Goal: Transaction & Acquisition: Purchase product/service

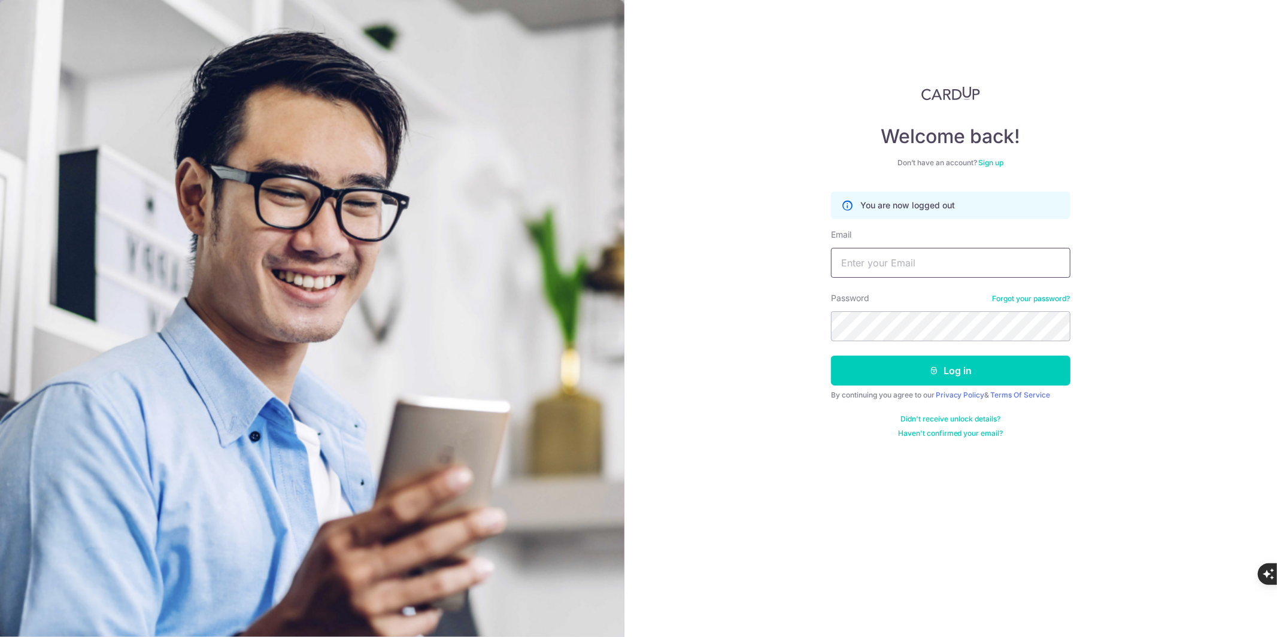
click at [905, 260] on input "Email" at bounding box center [950, 263] width 239 height 30
type input "lsm.services@yahoo.com"
click at [945, 368] on button "Log in" at bounding box center [950, 371] width 239 height 30
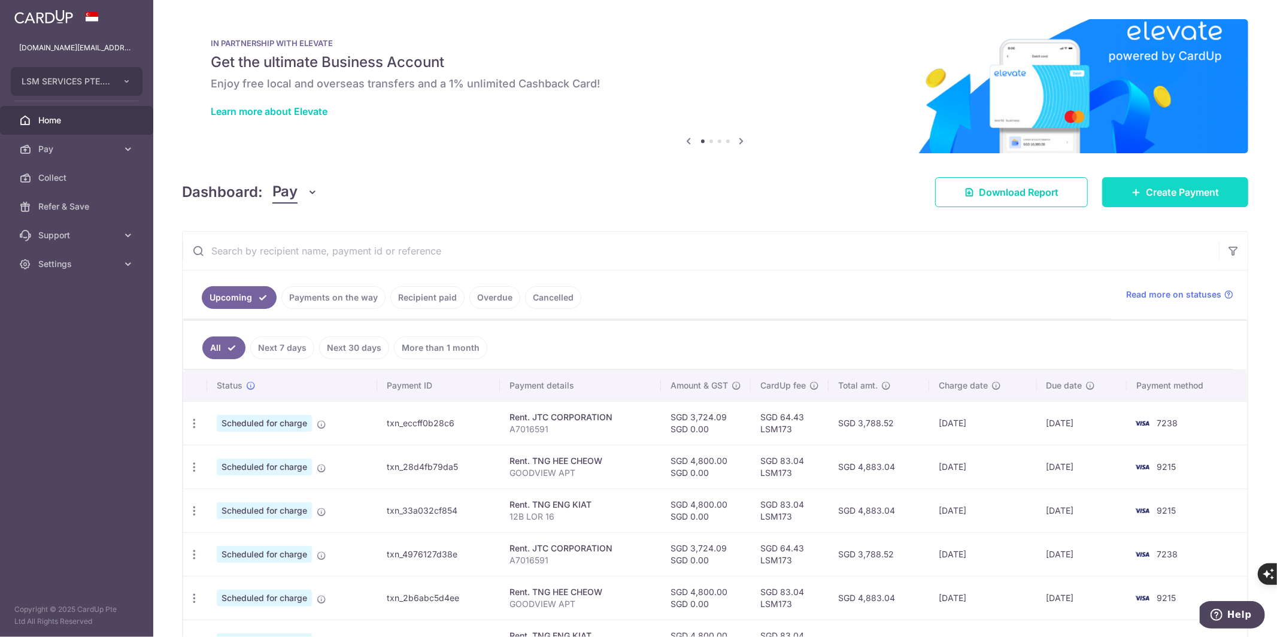
click at [1173, 195] on span "Create Payment" at bounding box center [1182, 192] width 73 height 14
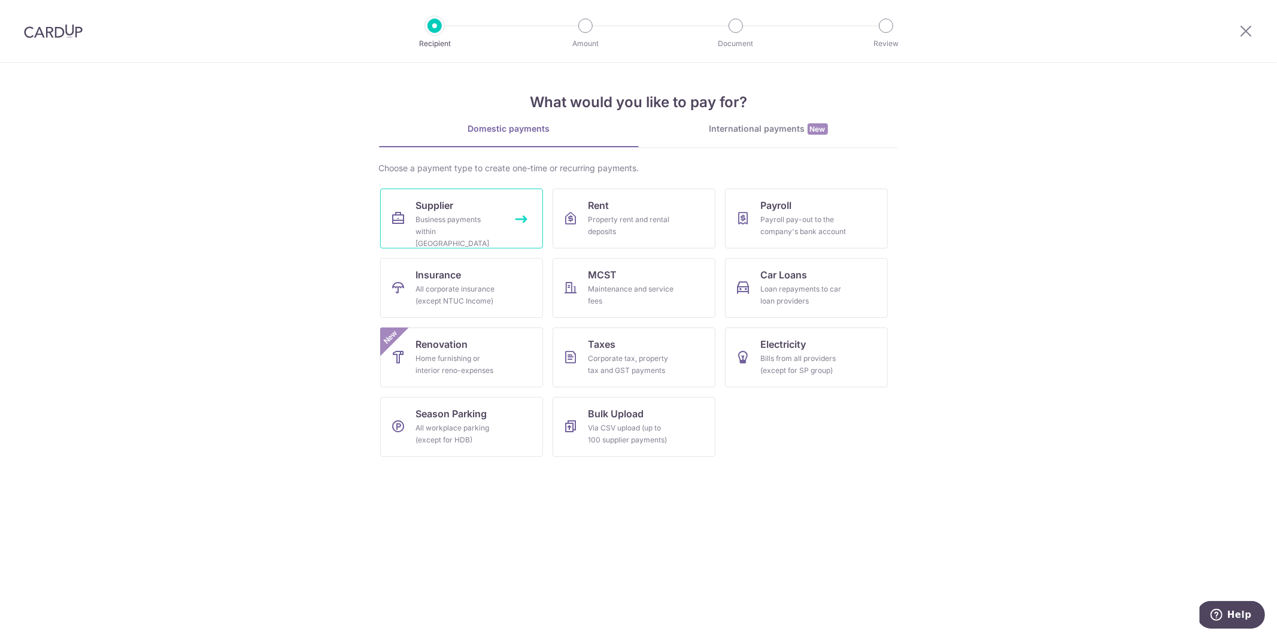
click at [527, 222] on link "Supplier Business payments within Singapore" at bounding box center [461, 219] width 163 height 60
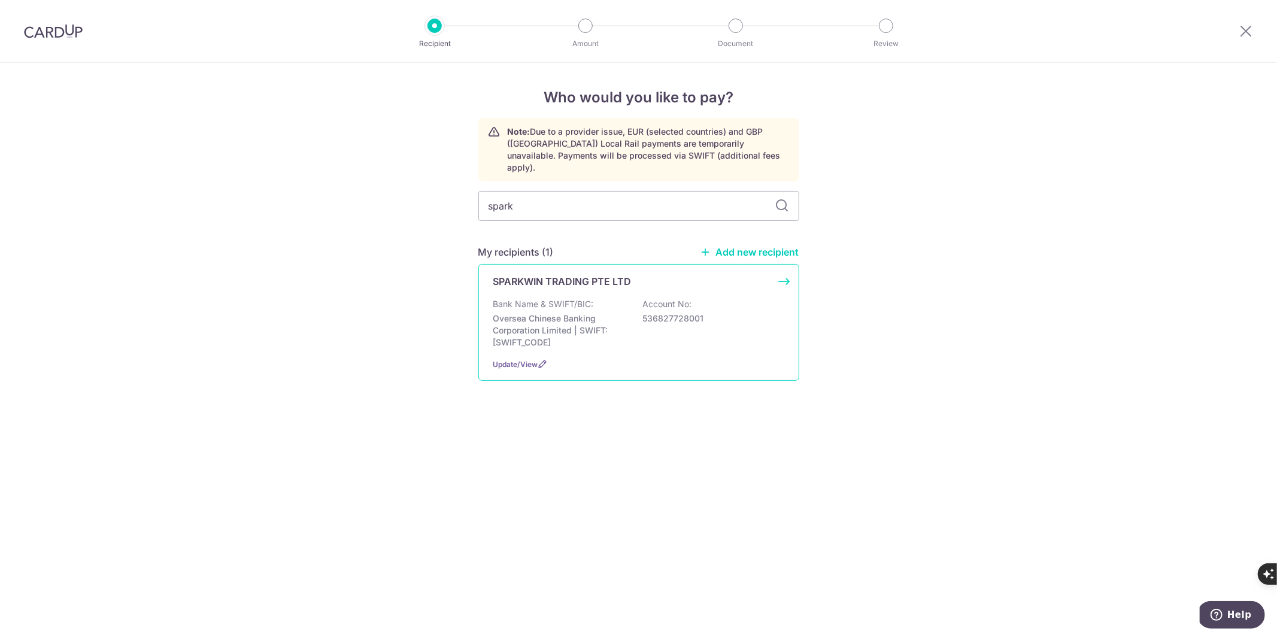
click at [781, 267] on div "SPARKWIN TRADING PTE LTD Bank Name & SWIFT/BIC: Oversea Chinese Banking Corpora…" at bounding box center [638, 322] width 321 height 117
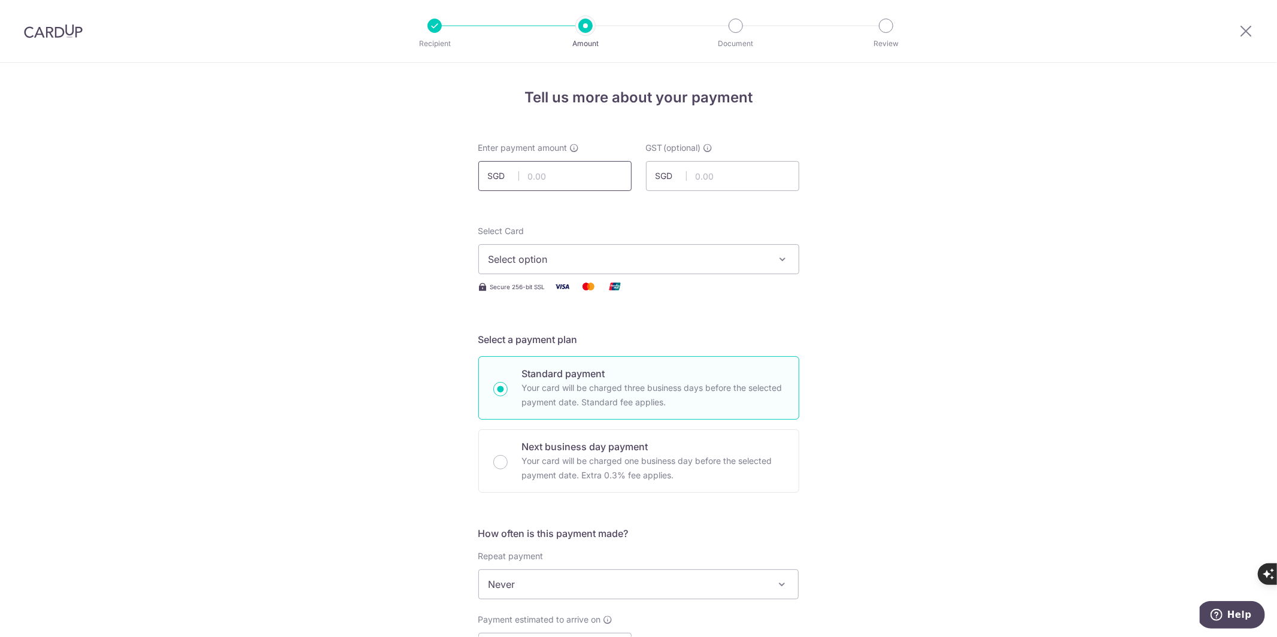
click at [581, 181] on input "text" at bounding box center [554, 176] width 153 height 30
type input "1,677.27"
click at [411, 199] on div "Tell us more about your payment Enter payment amount SGD 1,677.27 1677.27 GST (…" at bounding box center [638, 644] width 1277 height 1163
click at [542, 252] on span "Select option" at bounding box center [627, 259] width 279 height 14
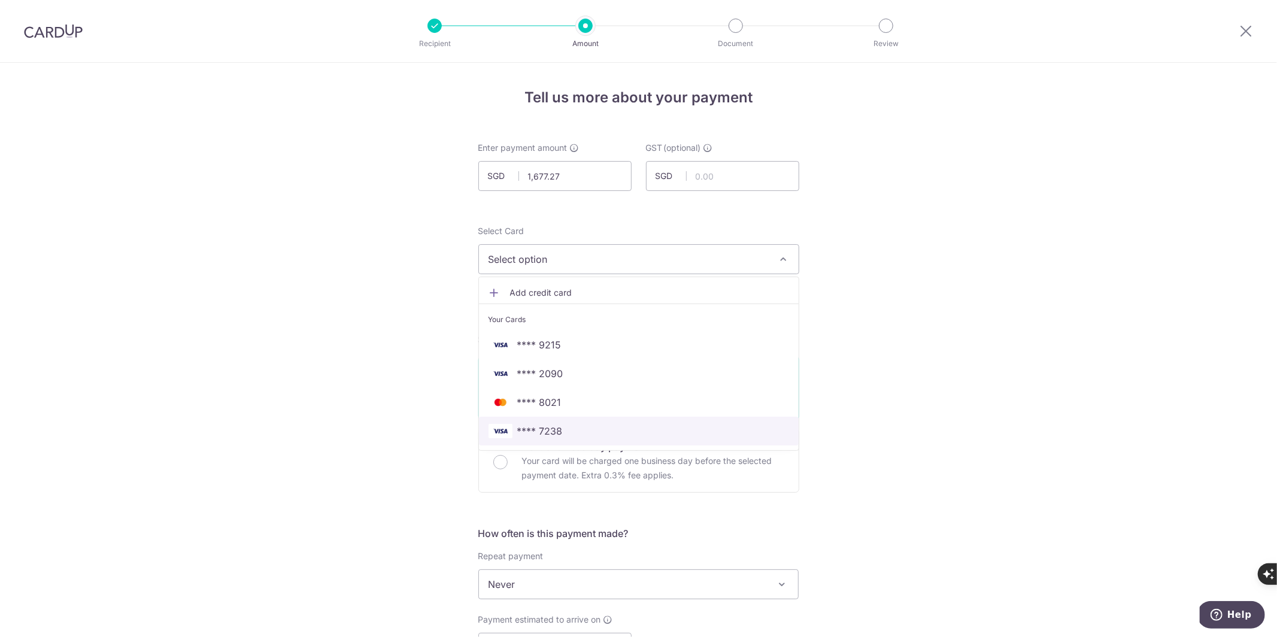
click at [549, 427] on span "**** 7238" at bounding box center [539, 431] width 45 height 14
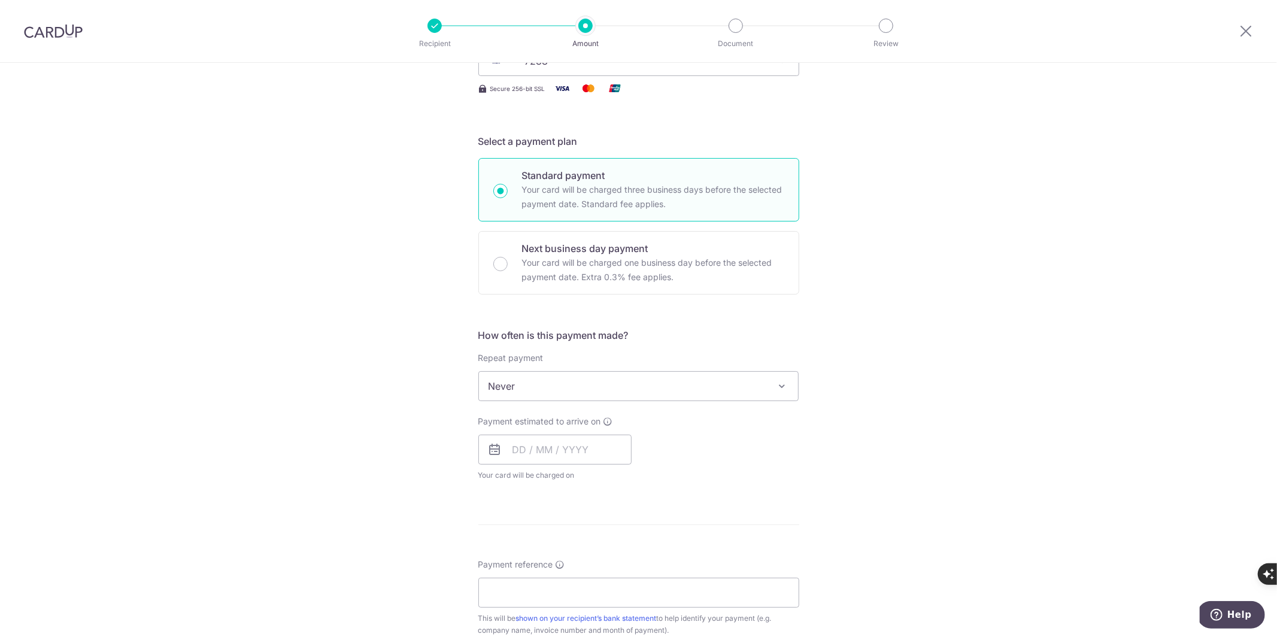
scroll to position [219, 0]
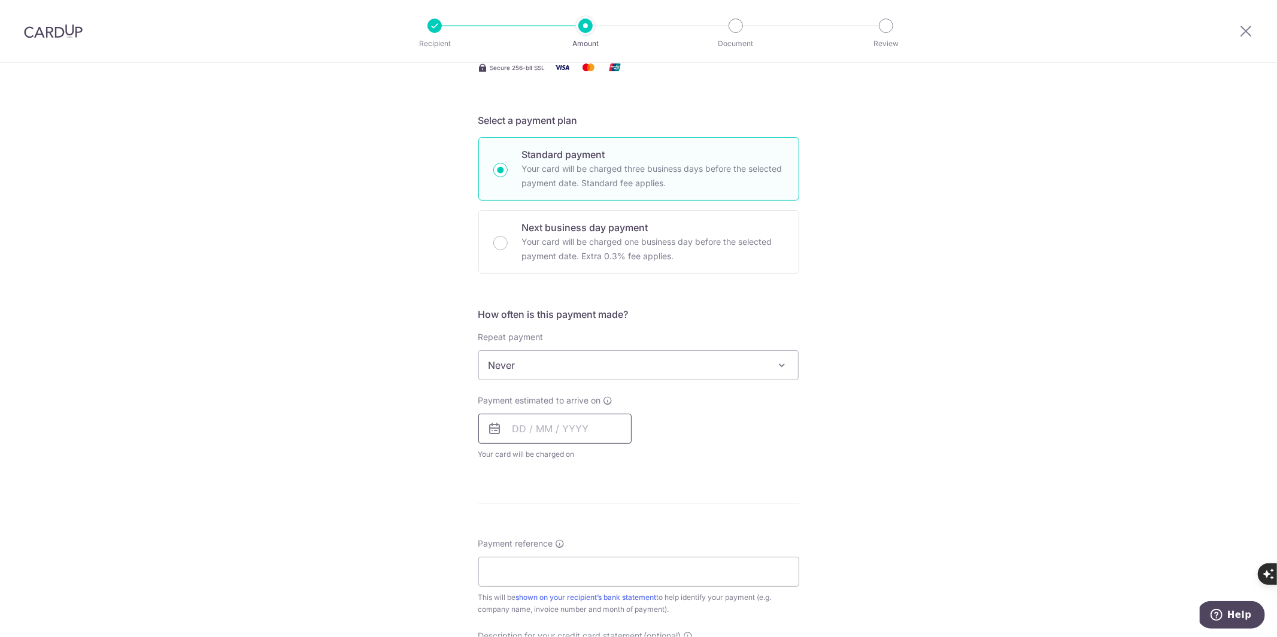
click at [536, 430] on input "text" at bounding box center [554, 429] width 153 height 30
click at [594, 559] on link "14" at bounding box center [598, 561] width 19 height 19
type input "14/08/2025"
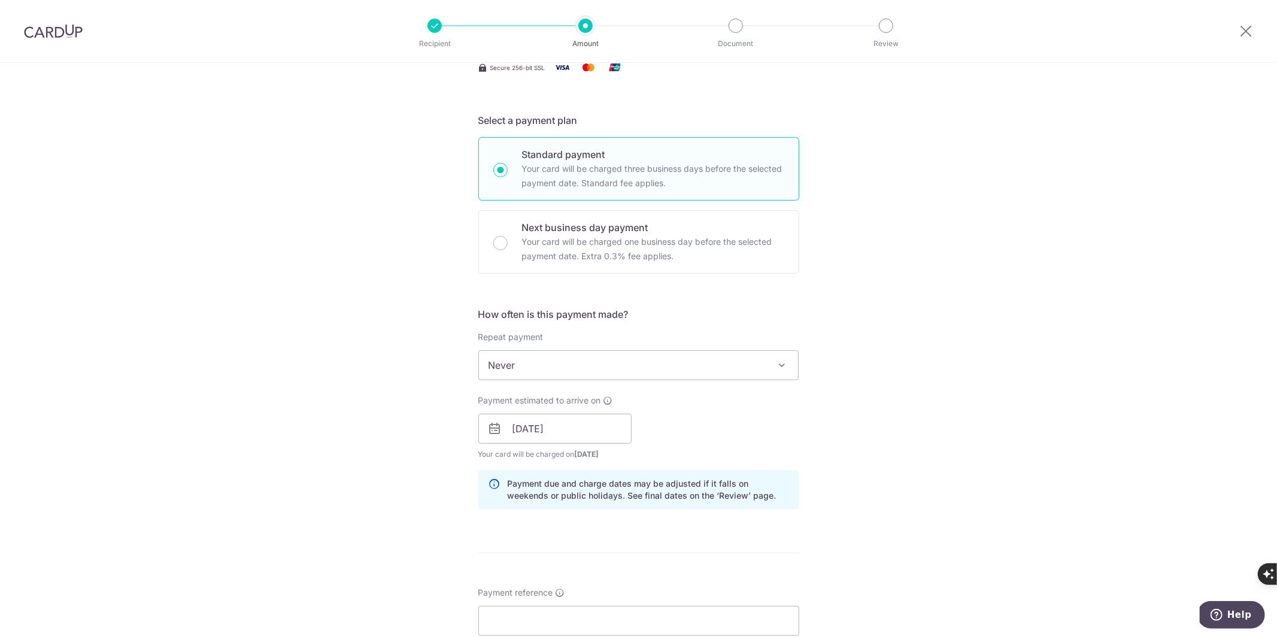
scroll to position [322, 0]
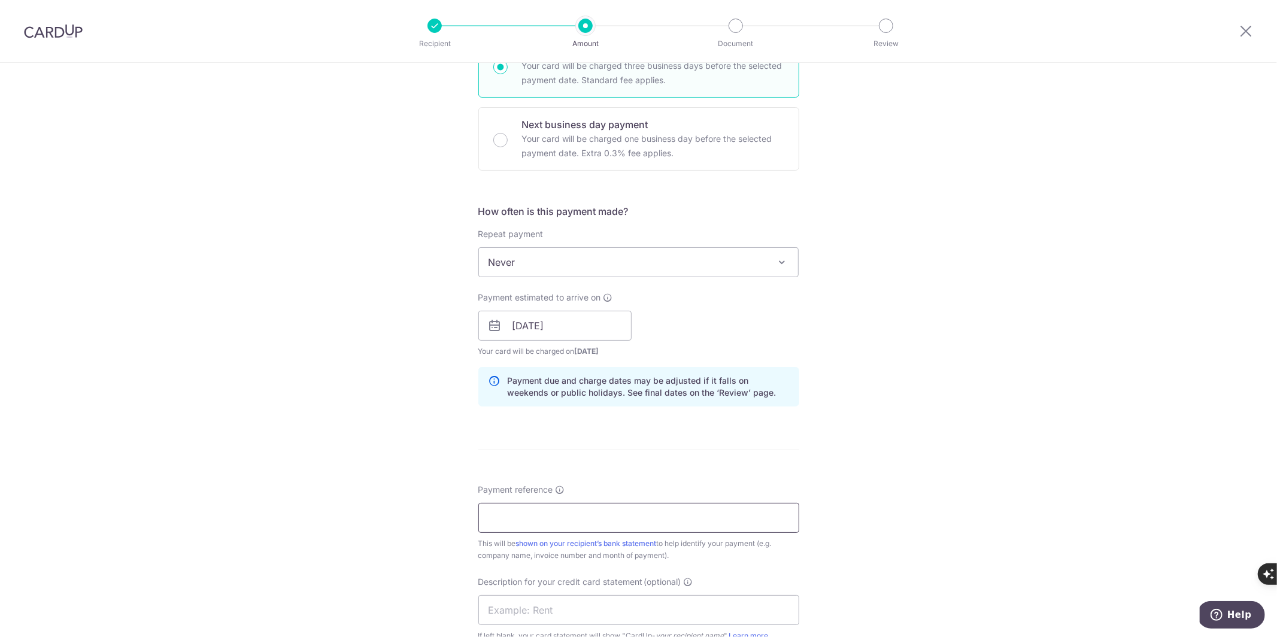
click at [506, 522] on input "Payment reference" at bounding box center [638, 518] width 321 height 30
paste input "154763"
type input "INV154763 976 5037 612 825 6172 430"
click at [1040, 458] on div "Tell us more about your payment Enter payment amount SGD 1,677.27 1677.27 GST (…" at bounding box center [638, 347] width 1277 height 1212
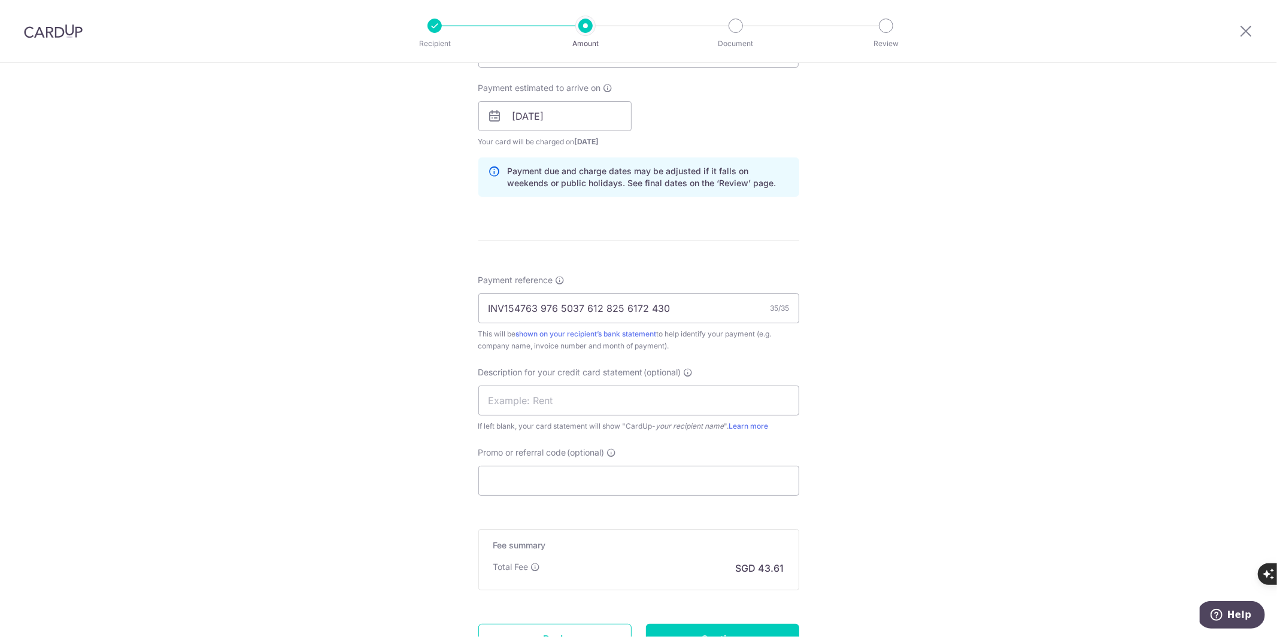
scroll to position [531, 0]
click at [603, 475] on input "Promo or referral code (optional)" at bounding box center [638, 481] width 321 height 30
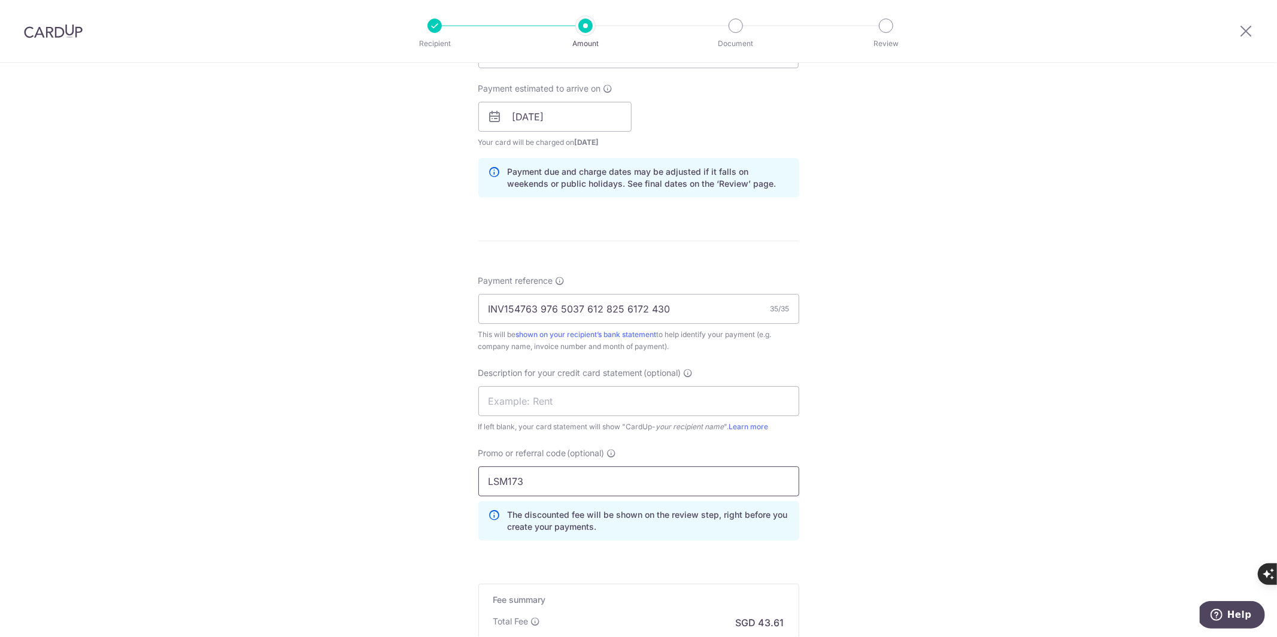
type input "LSM173"
click at [401, 447] on div "Tell us more about your payment Enter payment amount SGD 1,677.27 1677.27 GST (…" at bounding box center [638, 165] width 1277 height 1266
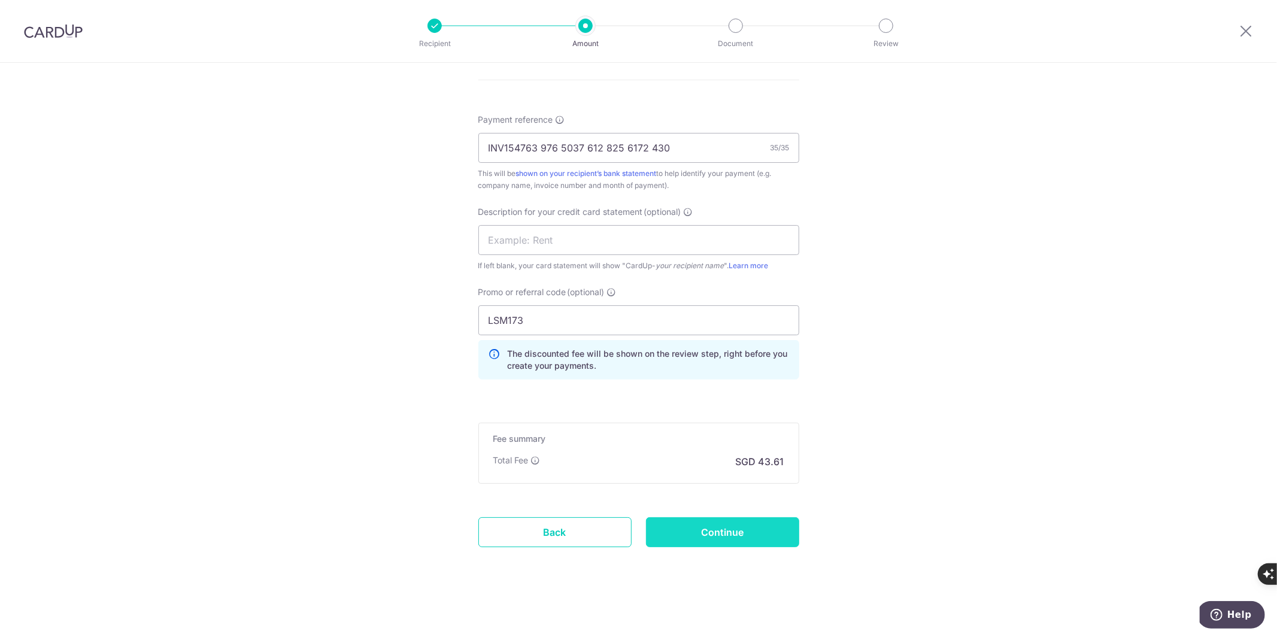
click at [727, 536] on input "Continue" at bounding box center [722, 532] width 153 height 30
type input "Create Schedule"
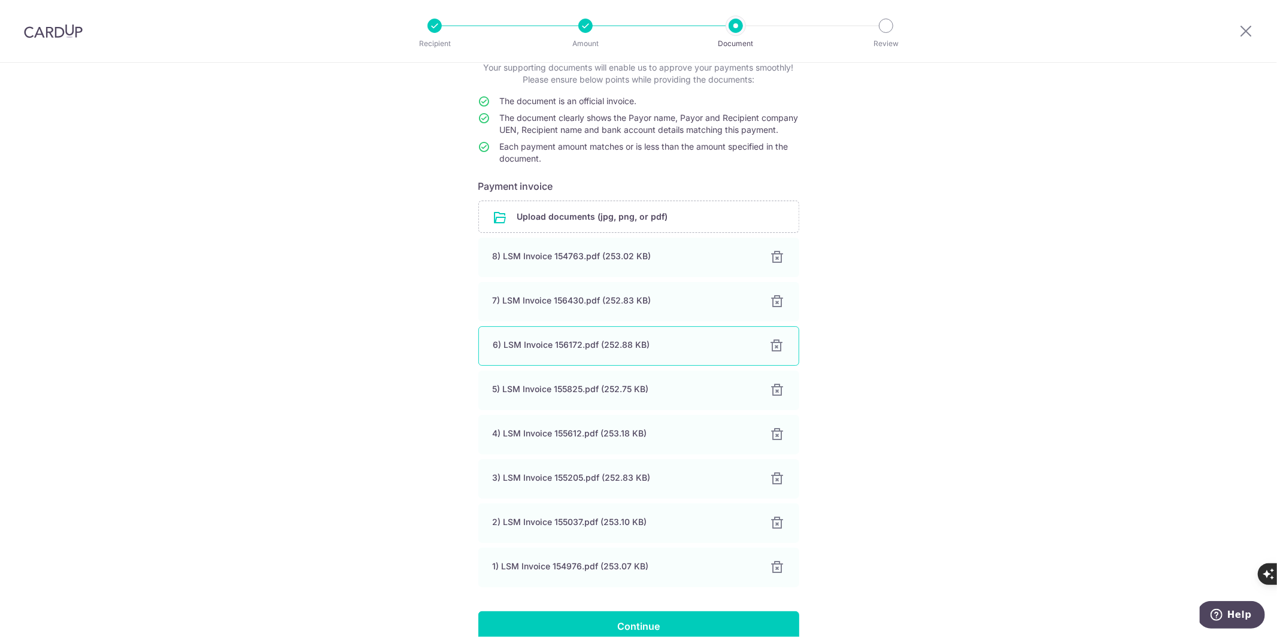
scroll to position [152, 0]
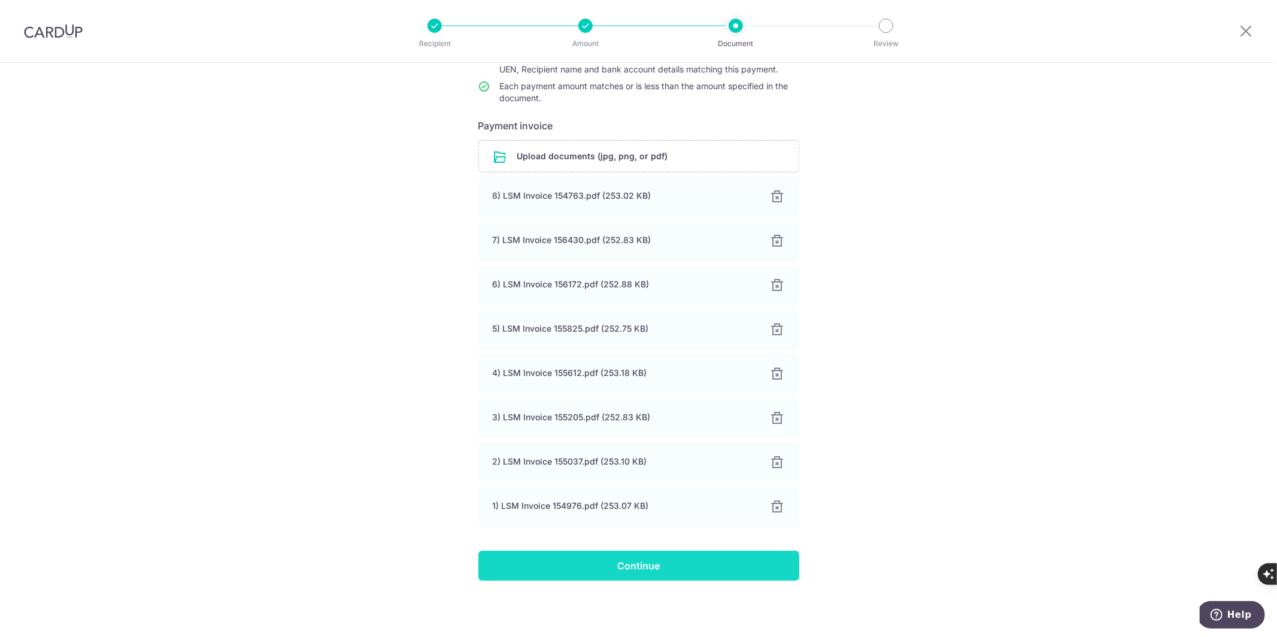
click at [642, 570] on input "Continue" at bounding box center [638, 566] width 321 height 30
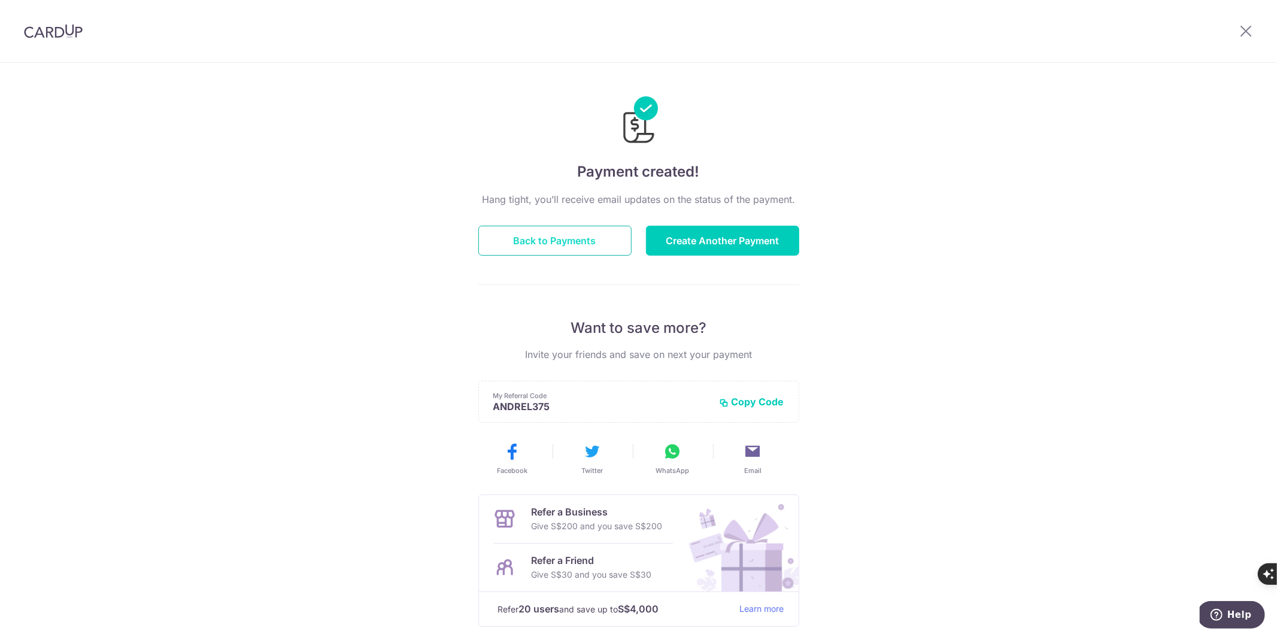
click at [547, 244] on button "Back to Payments" at bounding box center [554, 241] width 153 height 30
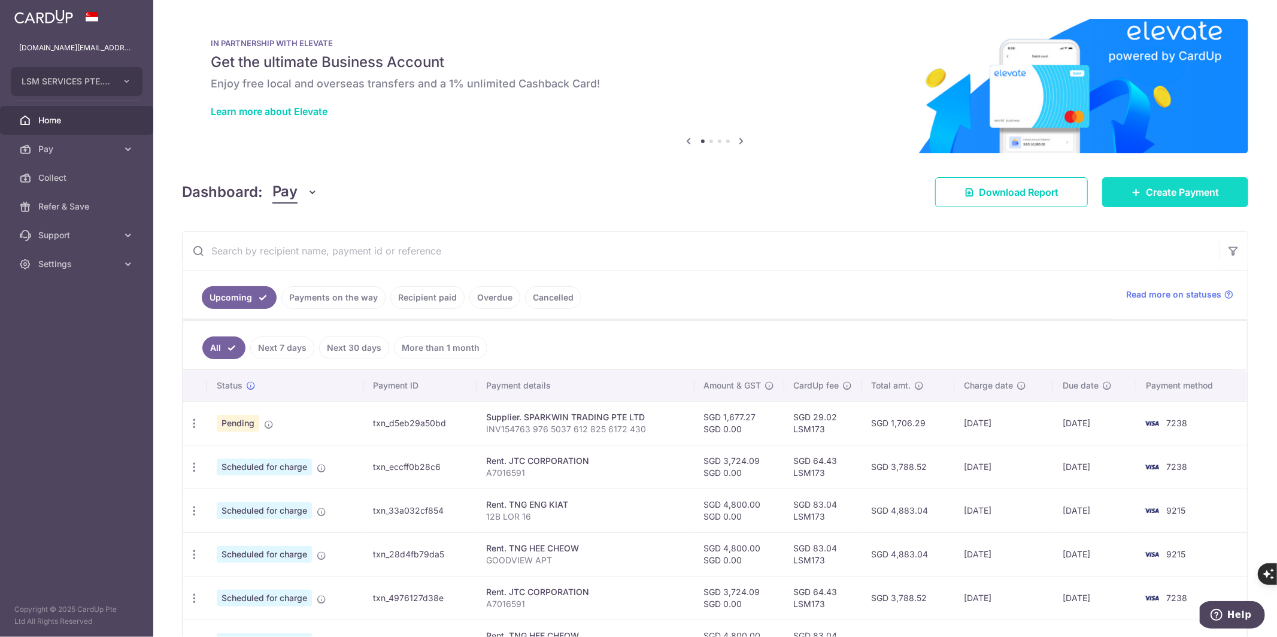
click at [1134, 195] on link "Create Payment" at bounding box center [1175, 192] width 146 height 30
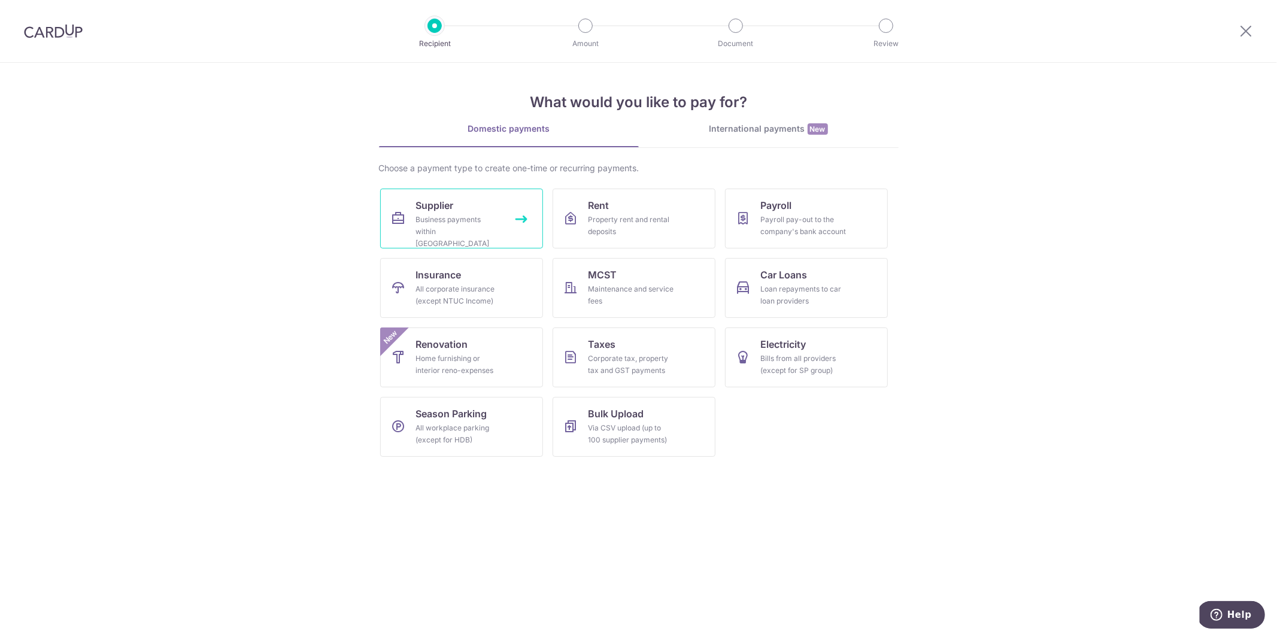
click at [519, 221] on link "Supplier Business payments within Singapore" at bounding box center [461, 219] width 163 height 60
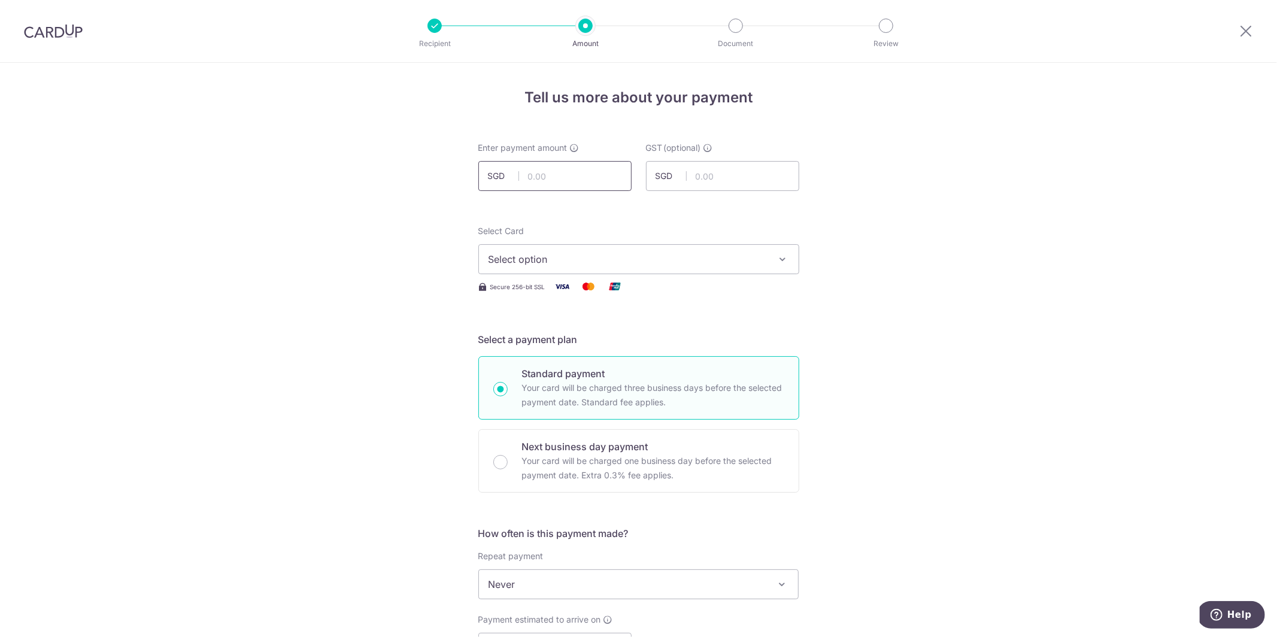
click at [555, 177] on input "text" at bounding box center [554, 176] width 153 height 30
type input "457.85"
click at [336, 176] on div "Tell us more about your payment Enter payment amount SGD 457.85 457.85 GST (opt…" at bounding box center [638, 644] width 1277 height 1163
click at [555, 254] on span "Select option" at bounding box center [627, 259] width 279 height 14
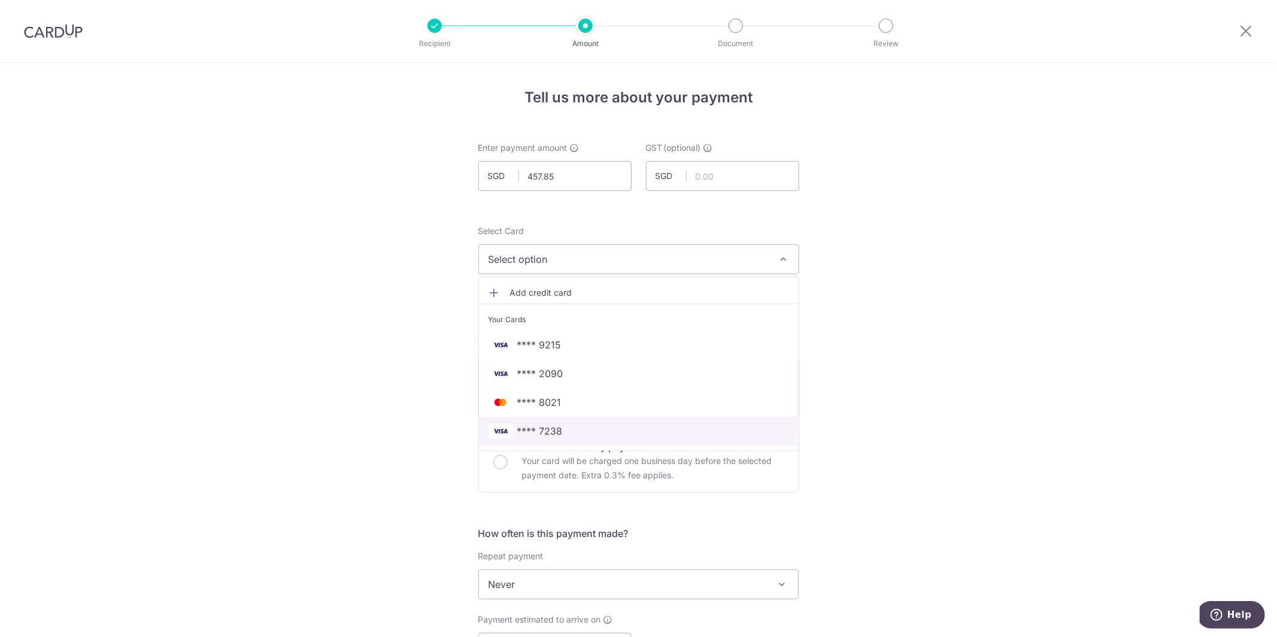
click at [548, 433] on span "**** 7238" at bounding box center [539, 431] width 45 height 14
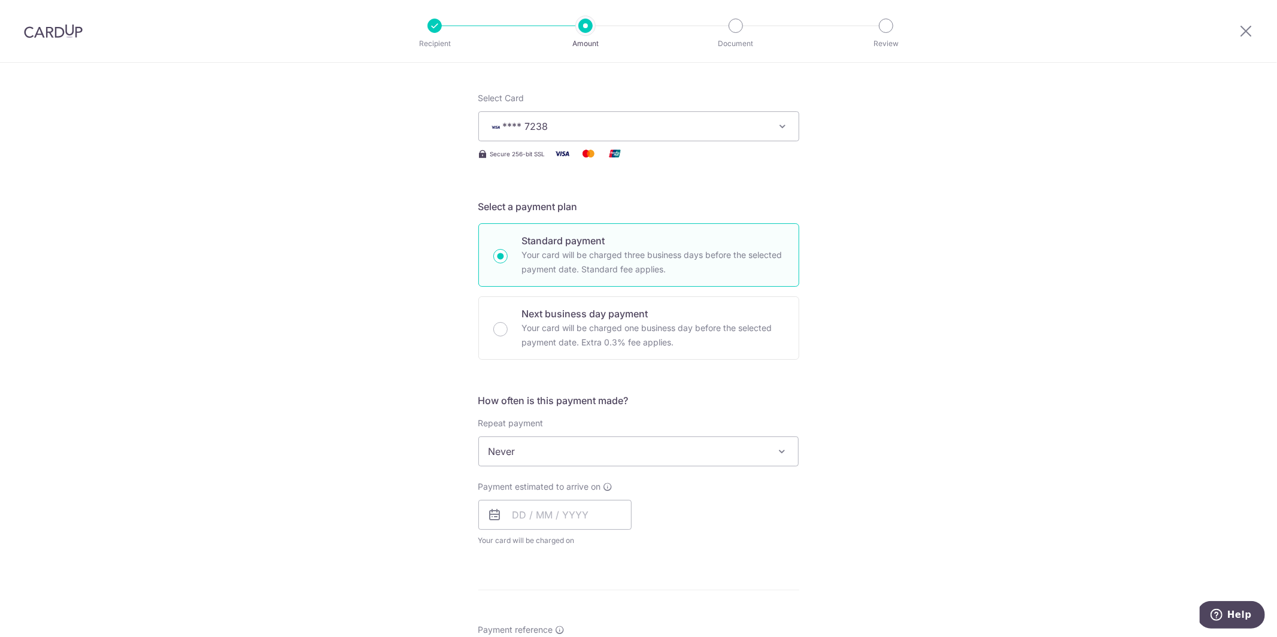
scroll to position [166, 0]
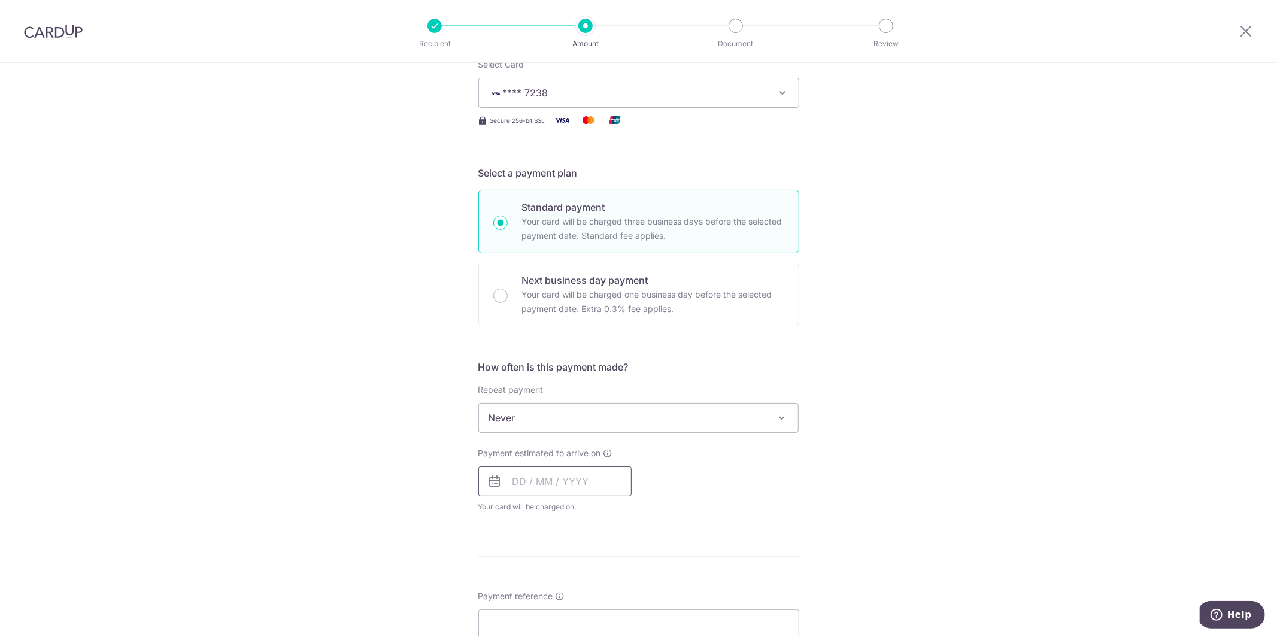
click at [556, 478] on input "text" at bounding box center [554, 481] width 153 height 30
click at [592, 611] on link "14" at bounding box center [598, 614] width 19 height 19
type input "[DATE]"
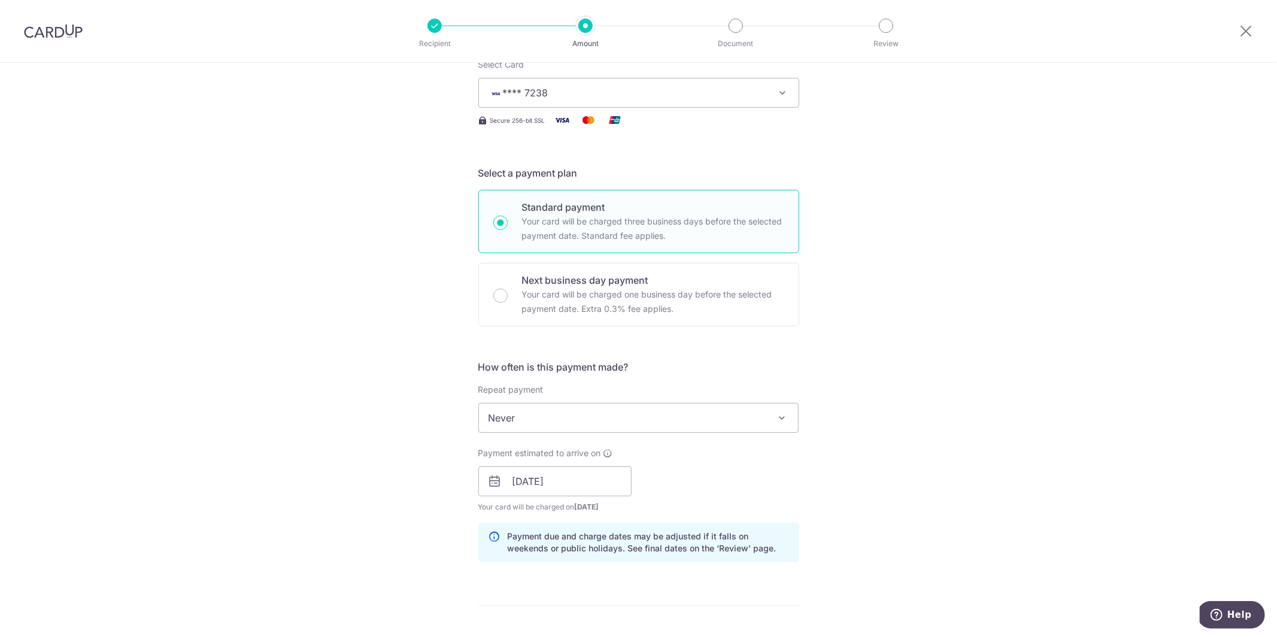
scroll to position [327, 0]
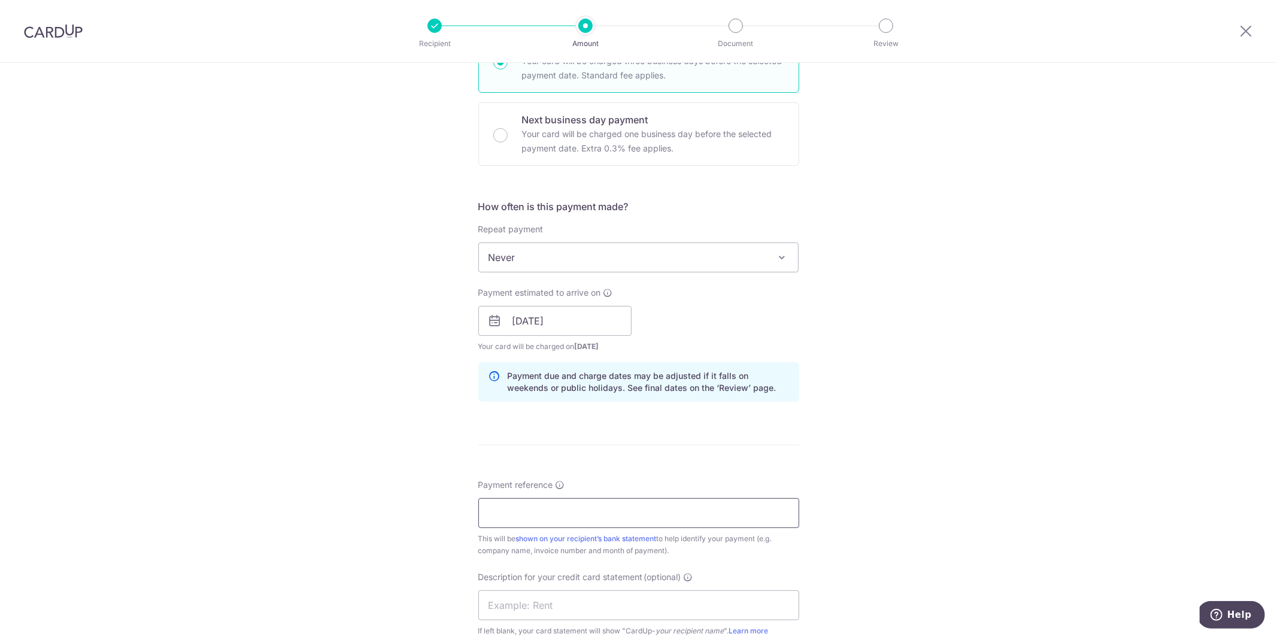
click at [535, 505] on input "Payment reference" at bounding box center [638, 513] width 321 height 30
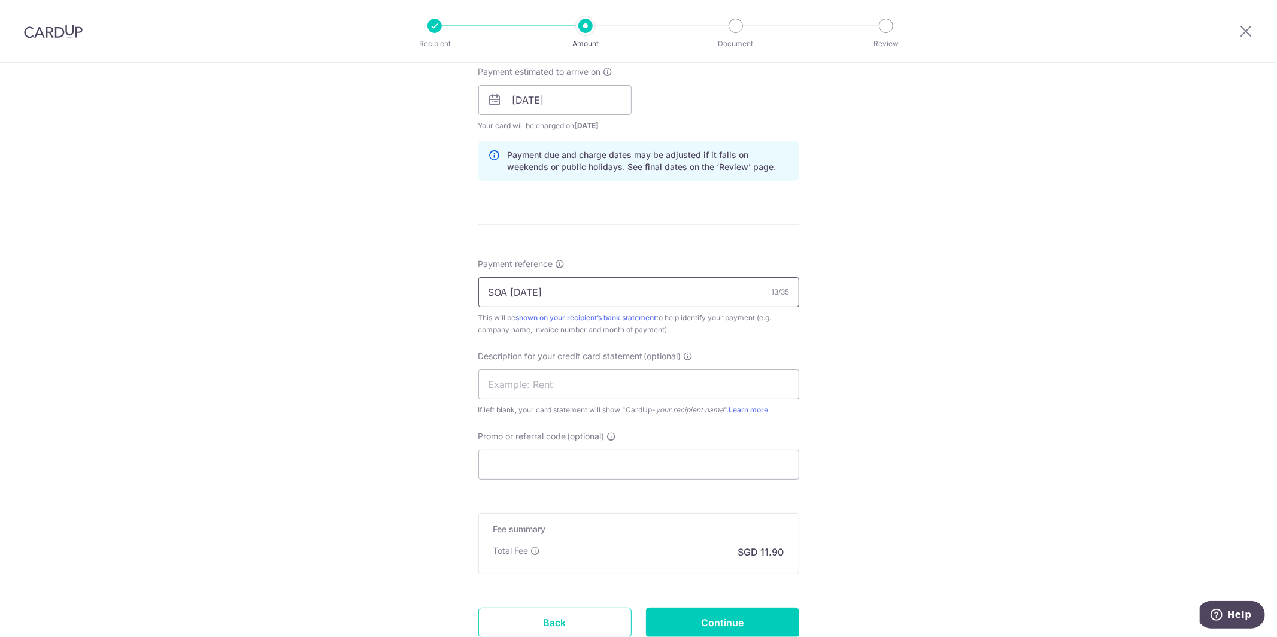
scroll to position [560, 0]
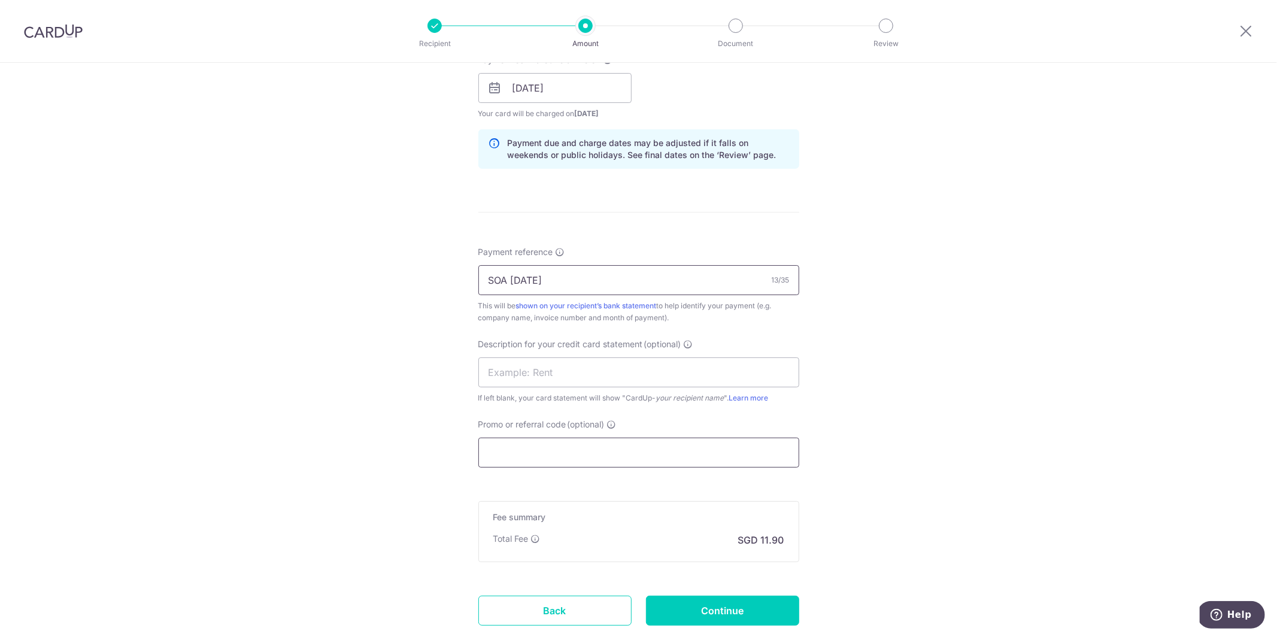
type input "SOA [DATE]"
click at [565, 458] on input "Promo or referral code (optional)" at bounding box center [638, 453] width 321 height 30
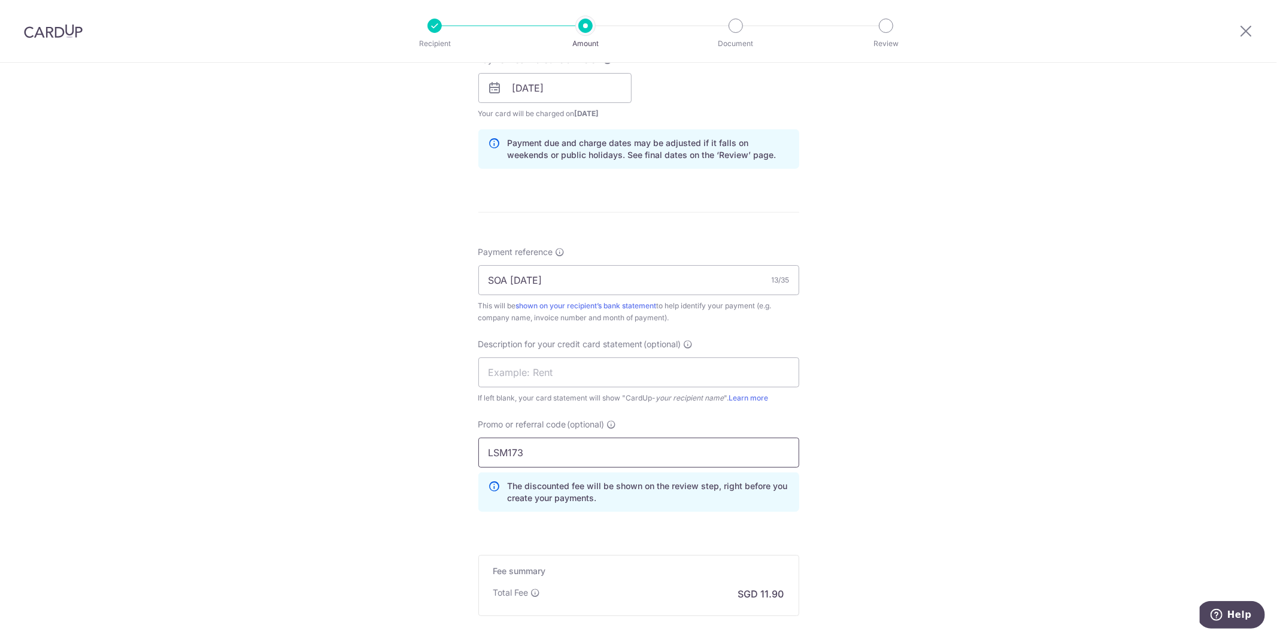
type input "LSM173"
click at [354, 381] on div "Tell us more about your payment Enter payment amount SGD 457.85 457.85 GST (opt…" at bounding box center [638, 136] width 1277 height 1266
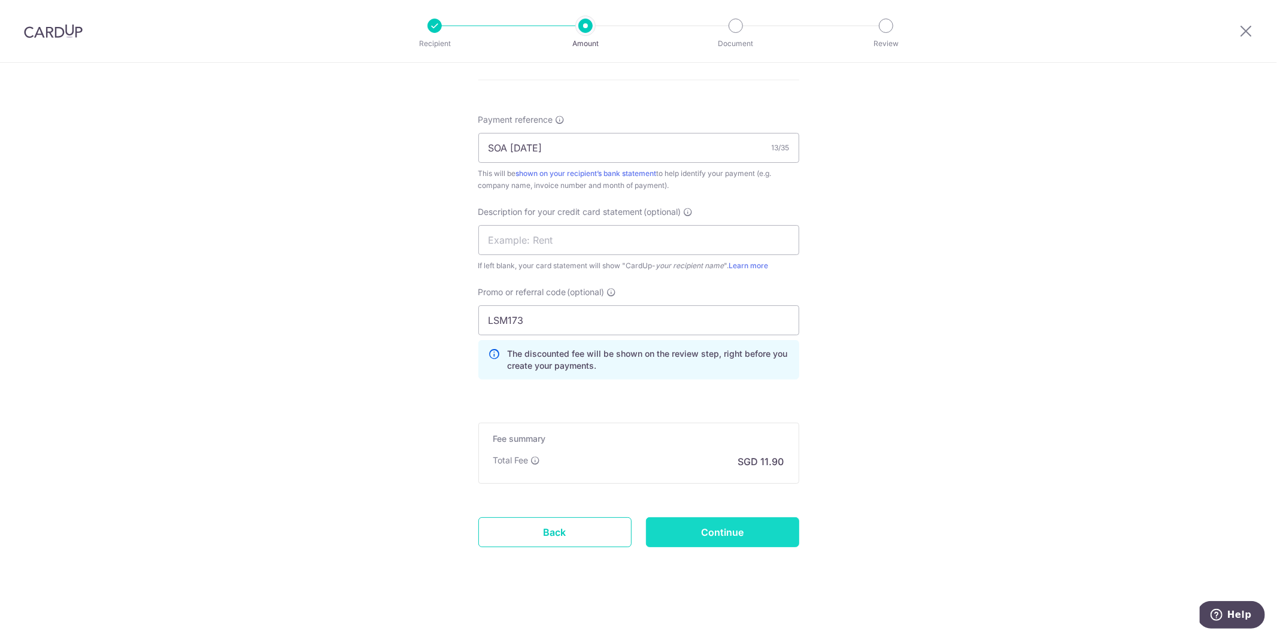
click at [712, 525] on input "Continue" at bounding box center [722, 532] width 153 height 30
type input "Create Schedule"
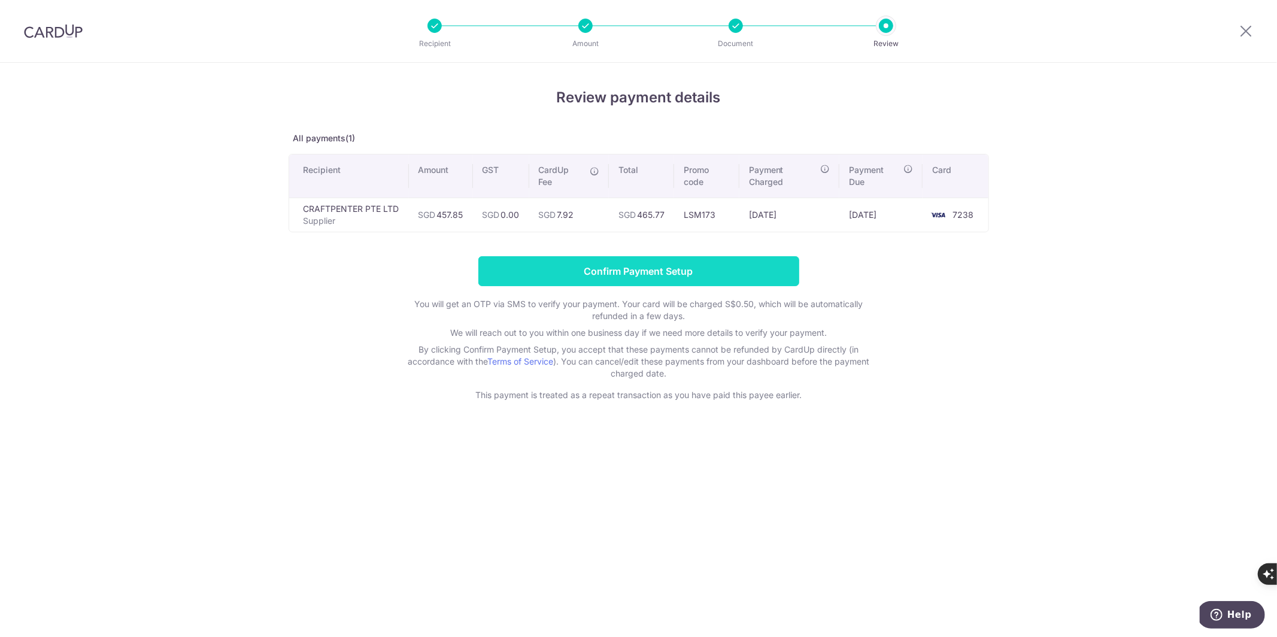
click at [625, 280] on input "Confirm Payment Setup" at bounding box center [638, 271] width 321 height 30
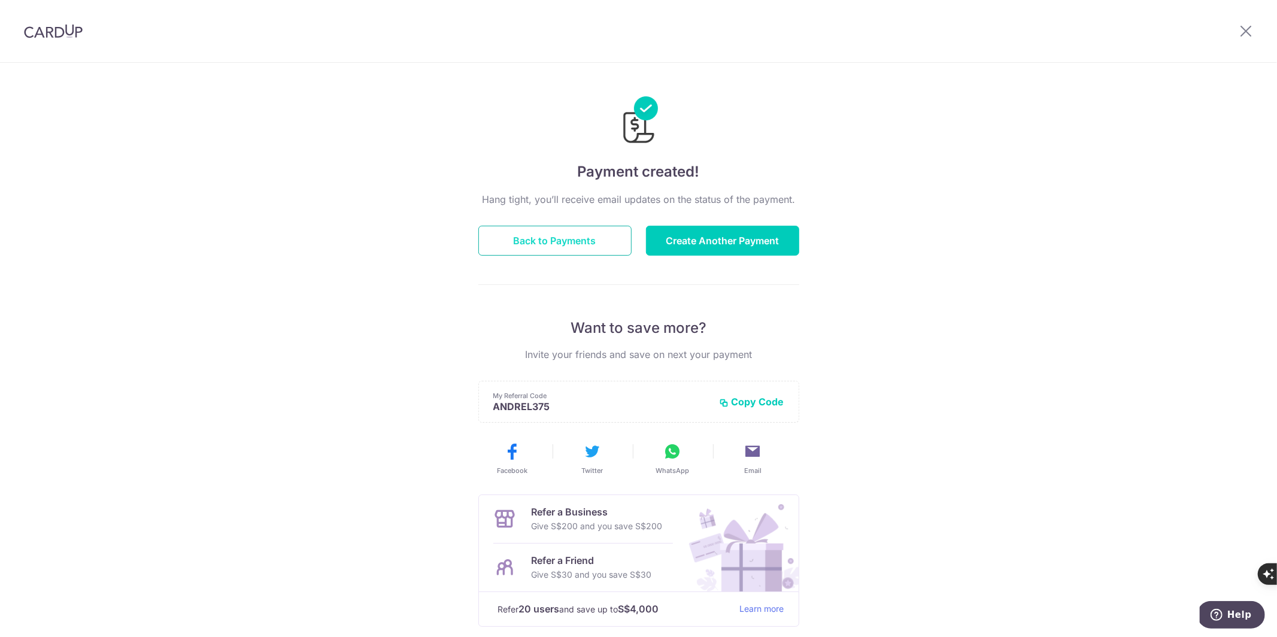
click at [548, 236] on button "Back to Payments" at bounding box center [554, 241] width 153 height 30
